Goal: Subscribe to service/newsletter

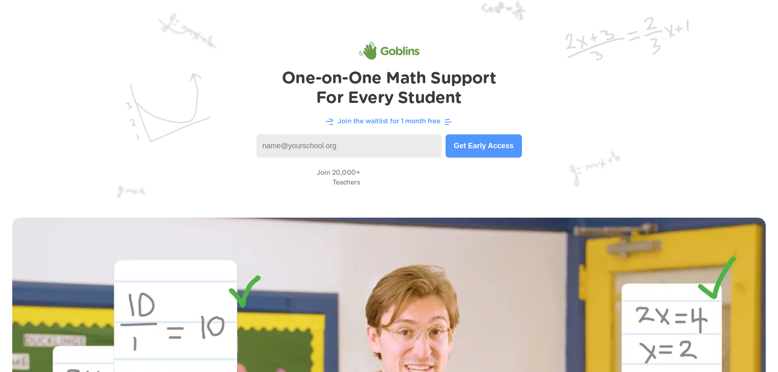
click at [408, 124] on p "Join the waitlist for 1 month free" at bounding box center [389, 121] width 103 height 10
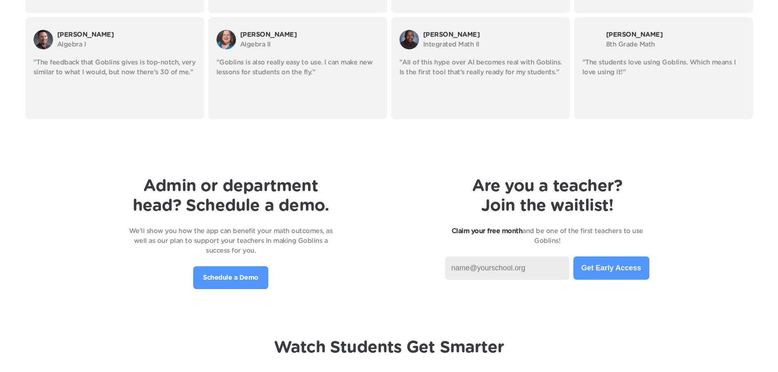
scroll to position [1798, 0]
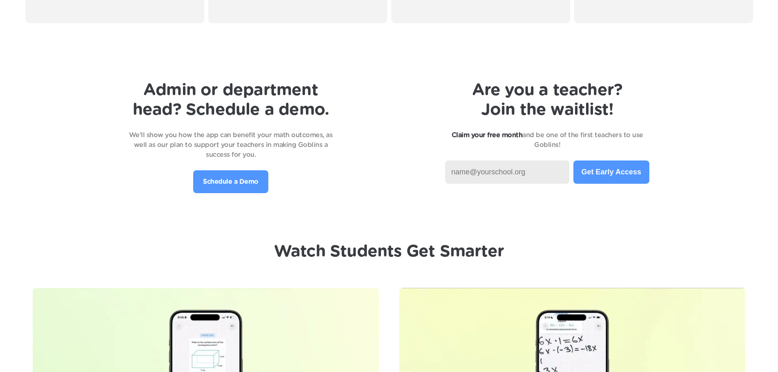
click at [516, 170] on input at bounding box center [507, 172] width 124 height 23
type input "[EMAIL_ADDRESS][DOMAIN_NAME]"
click at [605, 168] on button "Get Early Access" at bounding box center [612, 172] width 76 height 23
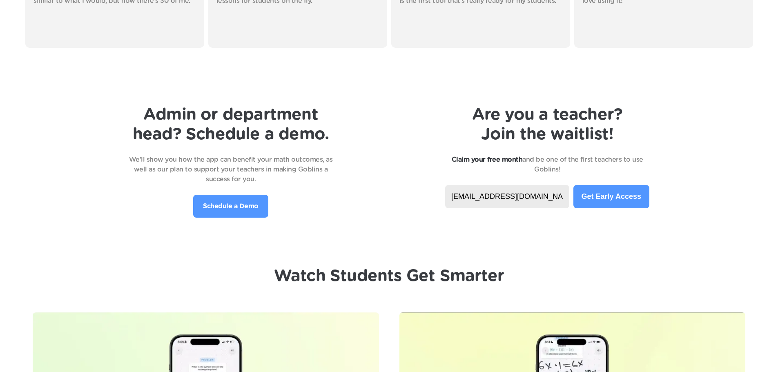
scroll to position [1634, 0]
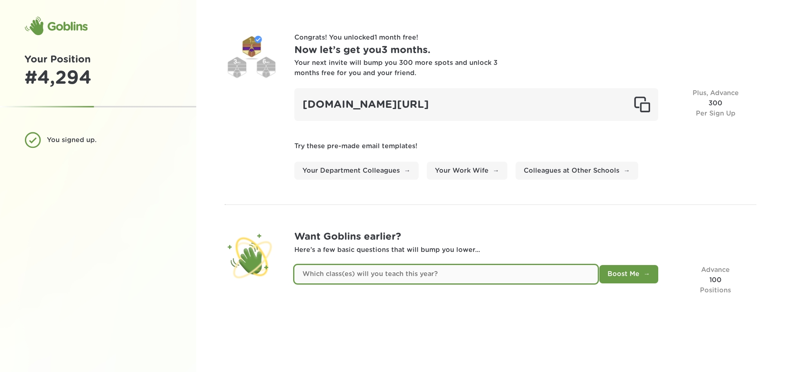
click at [351, 273] on input "text" at bounding box center [445, 274] width 303 height 18
type input "M"
type input "Special Educaiton Math - 3rd grade through 8th"
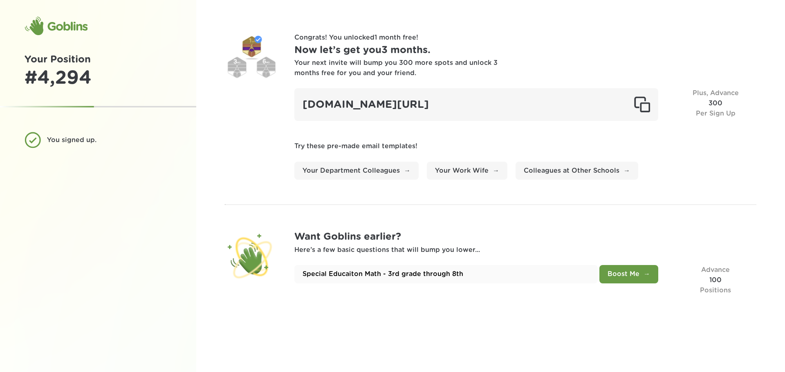
click at [644, 275] on button "Boost Me" at bounding box center [628, 274] width 59 height 18
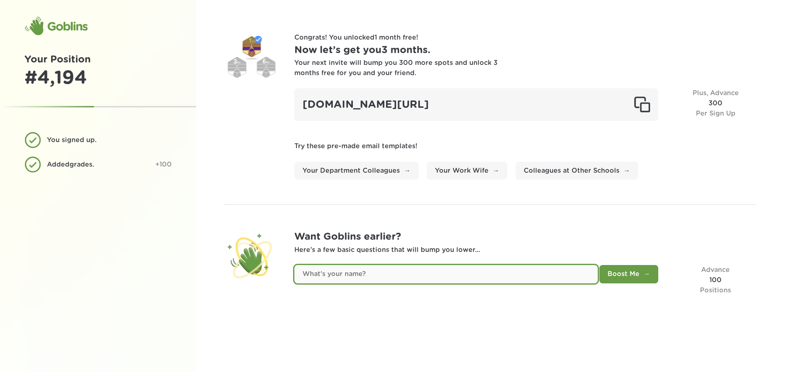
click at [413, 268] on input "text" at bounding box center [445, 274] width 303 height 18
type input "Ellen"
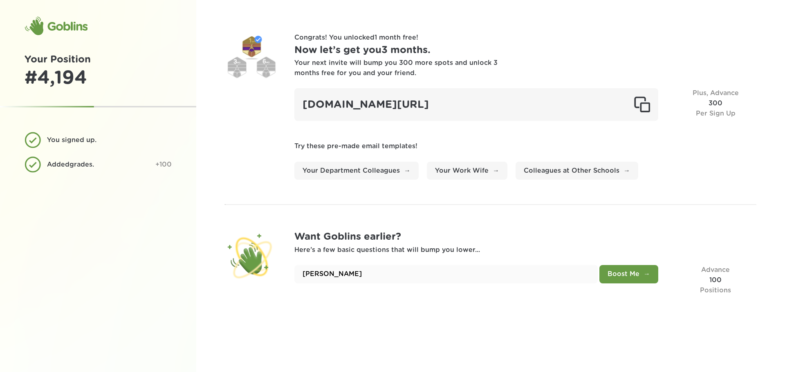
click at [621, 273] on button "Boost Me" at bounding box center [628, 274] width 59 height 18
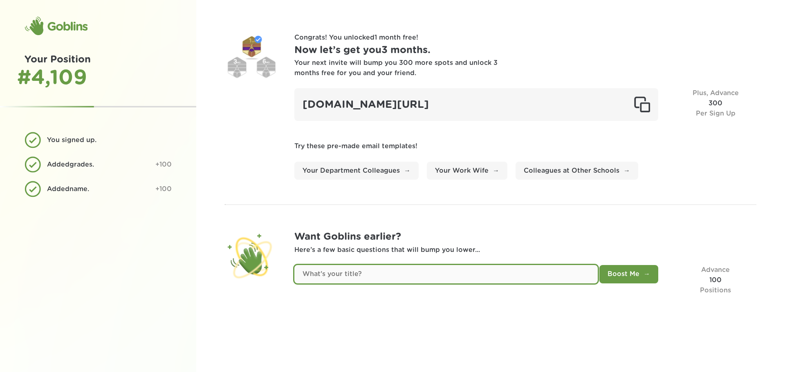
click at [351, 276] on input "text" at bounding box center [445, 274] width 303 height 18
type input "Special Education Teacher"
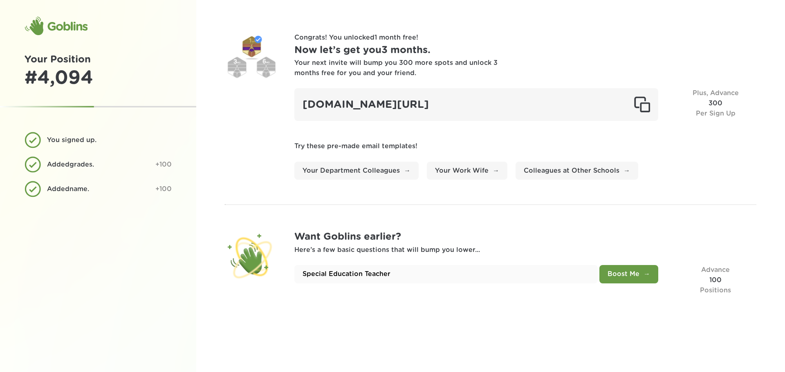
click at [620, 266] on button "Boost Me" at bounding box center [628, 274] width 59 height 18
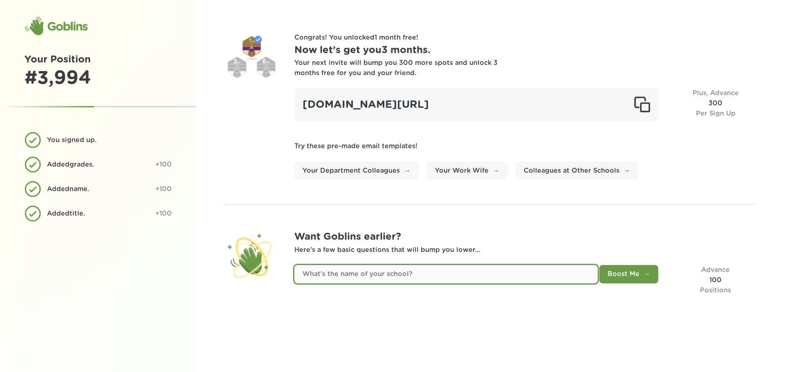
click at [380, 276] on input "text" at bounding box center [445, 274] width 303 height 18
type input "ASU Prep Digital"
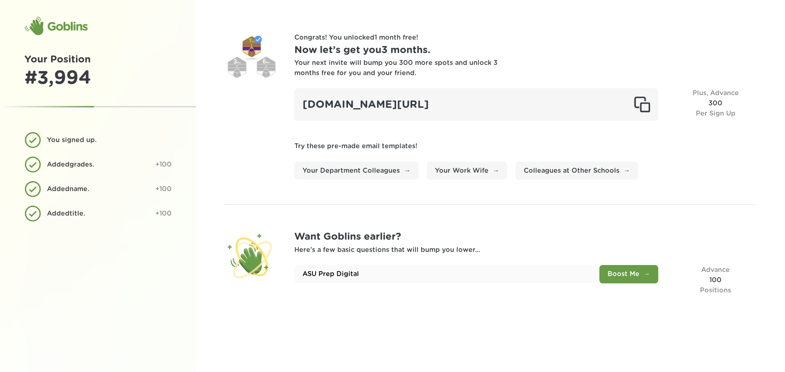
click at [629, 277] on button "Boost Me" at bounding box center [628, 274] width 59 height 18
